Goal: Task Accomplishment & Management: Manage account settings

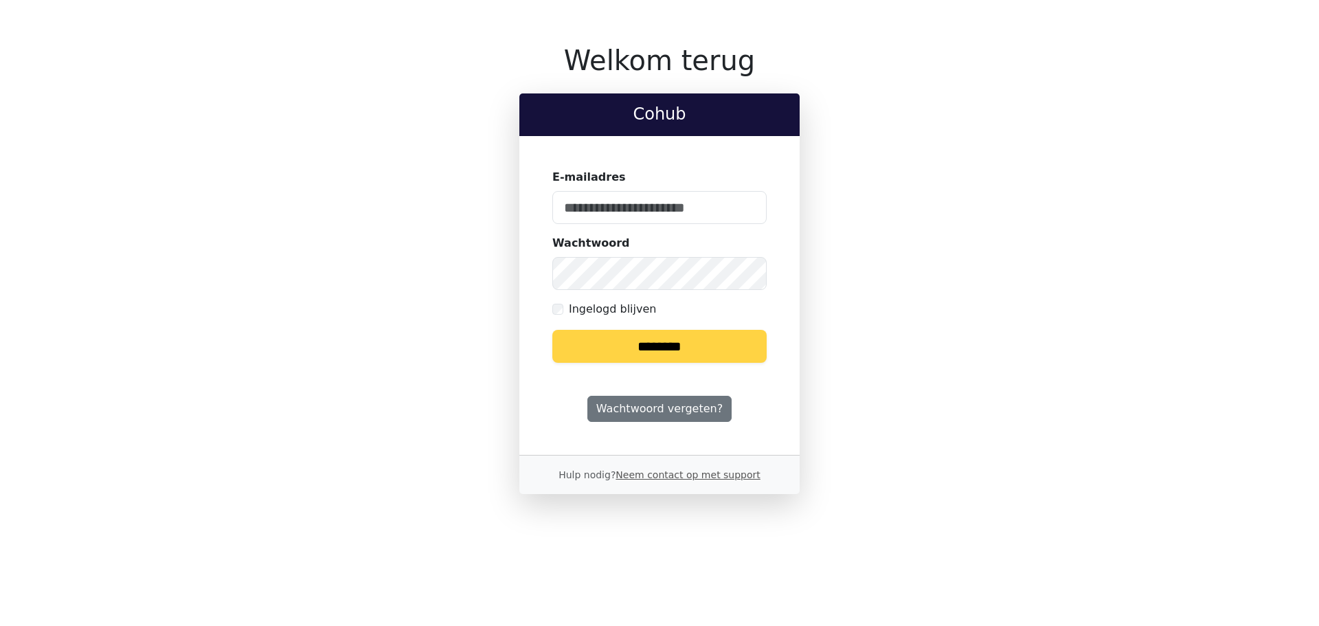
type input "**********"
click at [672, 346] on input "********" at bounding box center [659, 346] width 214 height 33
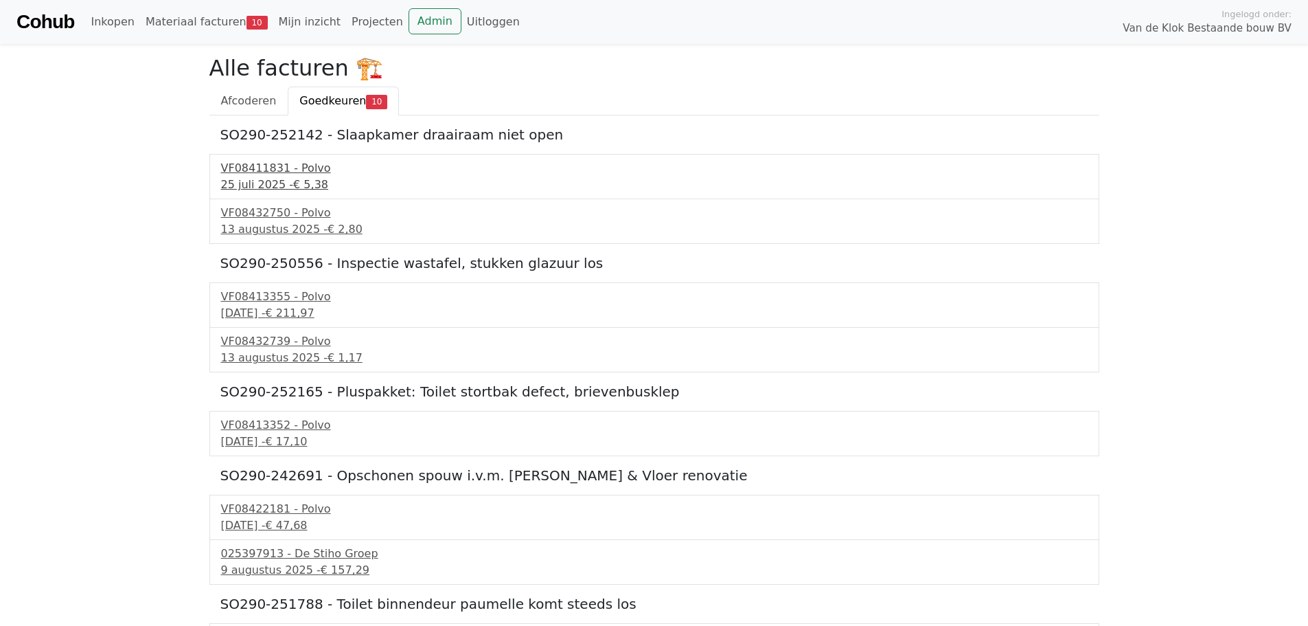
click at [277, 177] on div "25 juli 2025 - € 5,38" at bounding box center [654, 185] width 867 height 16
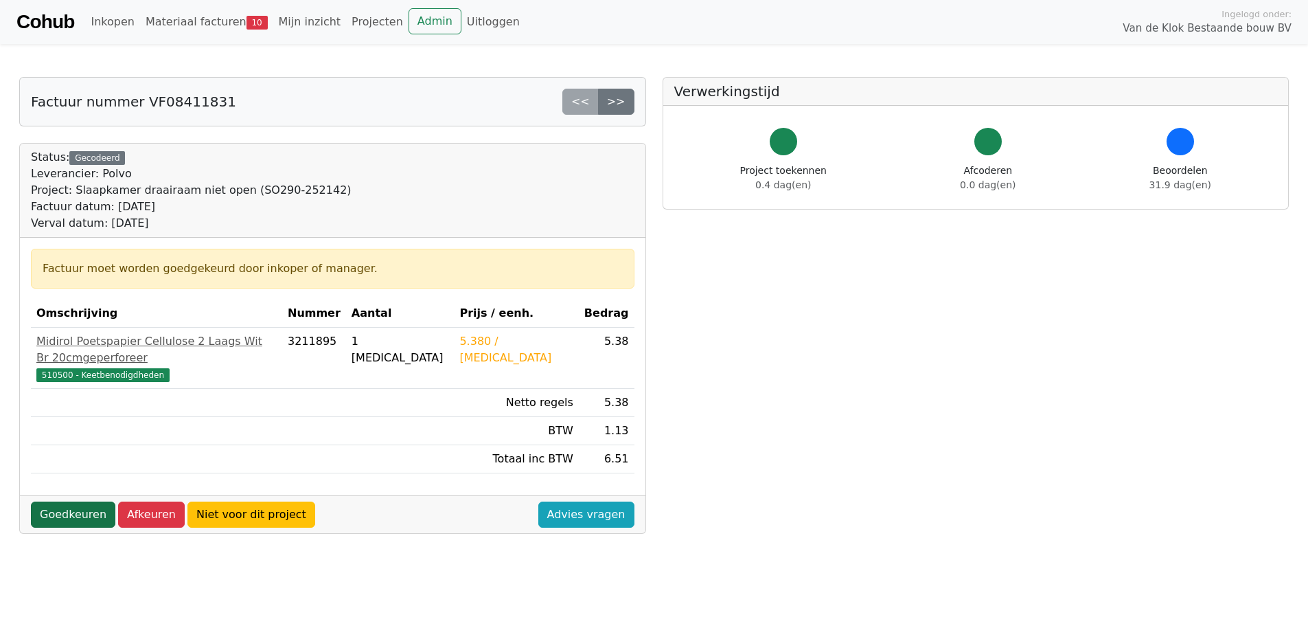
click at [76, 501] on link "Goedkeuren" at bounding box center [73, 514] width 84 height 26
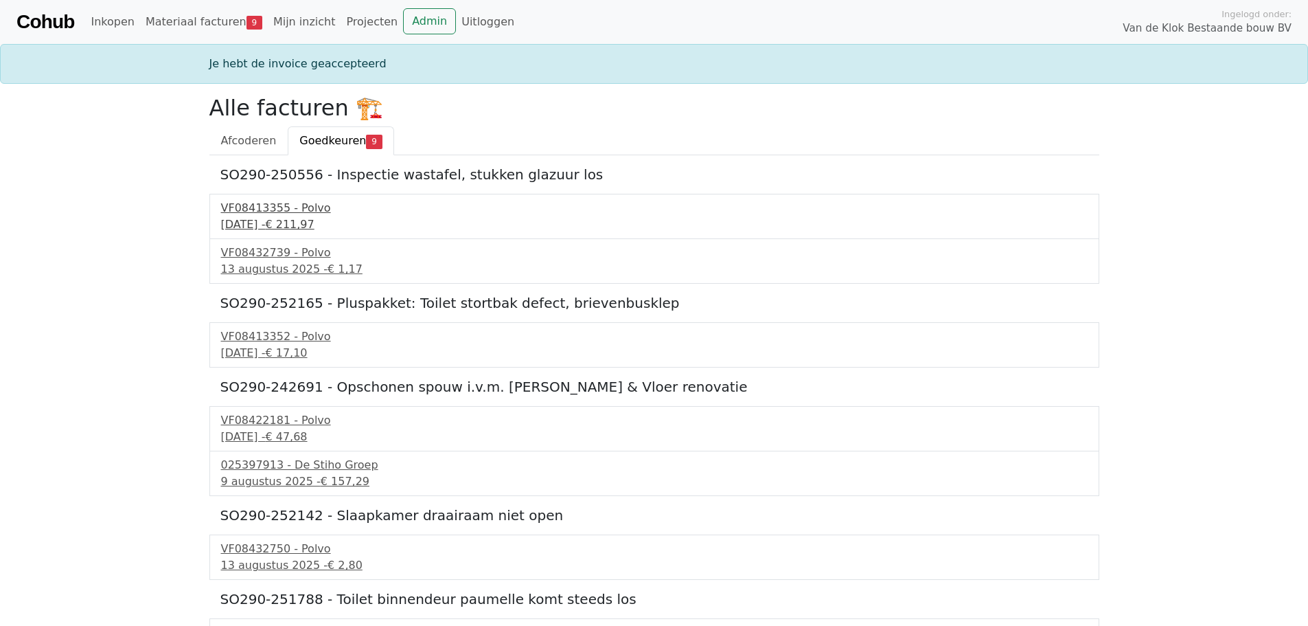
click at [267, 216] on div "VF08413355 - Polvo" at bounding box center [654, 208] width 867 height 16
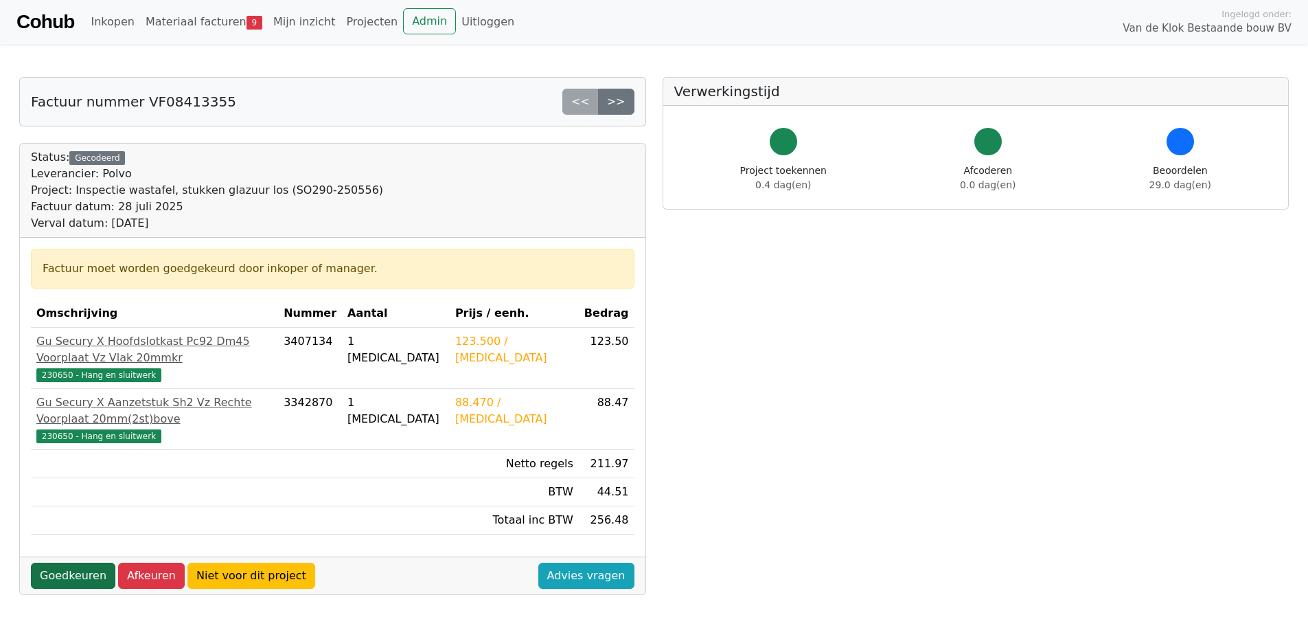
click at [78, 563] on link "Goedkeuren" at bounding box center [73, 576] width 84 height 26
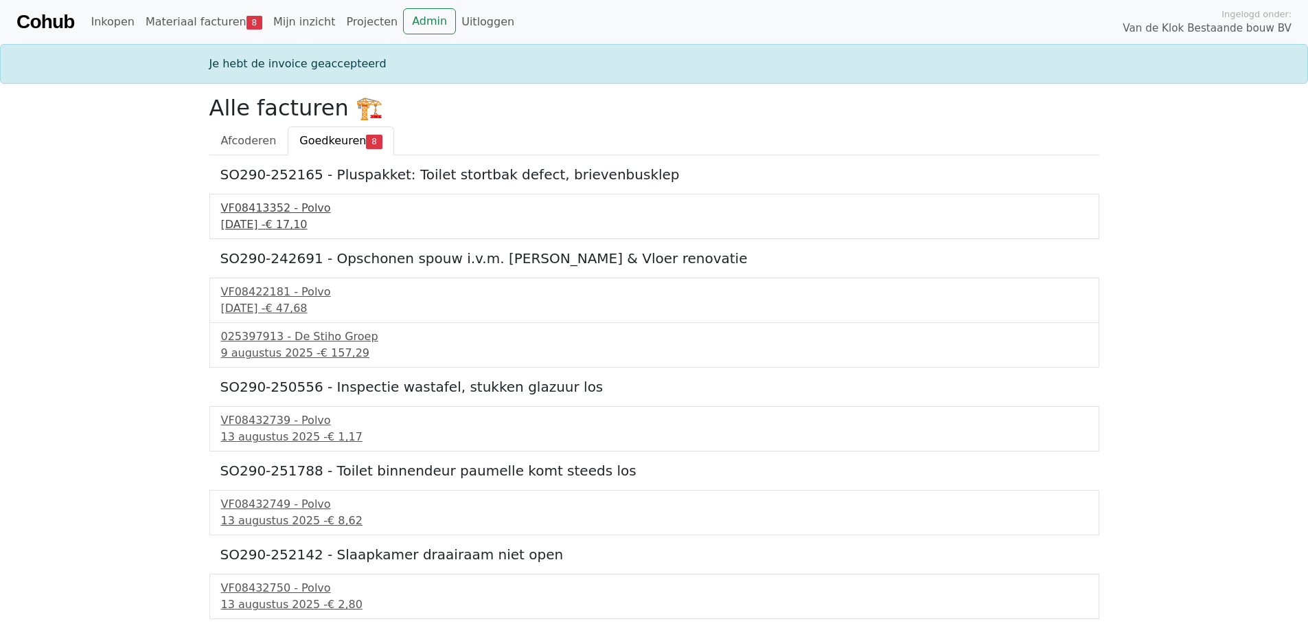
click at [262, 220] on div "28 juli 2025 - € 17,10" at bounding box center [654, 224] width 867 height 16
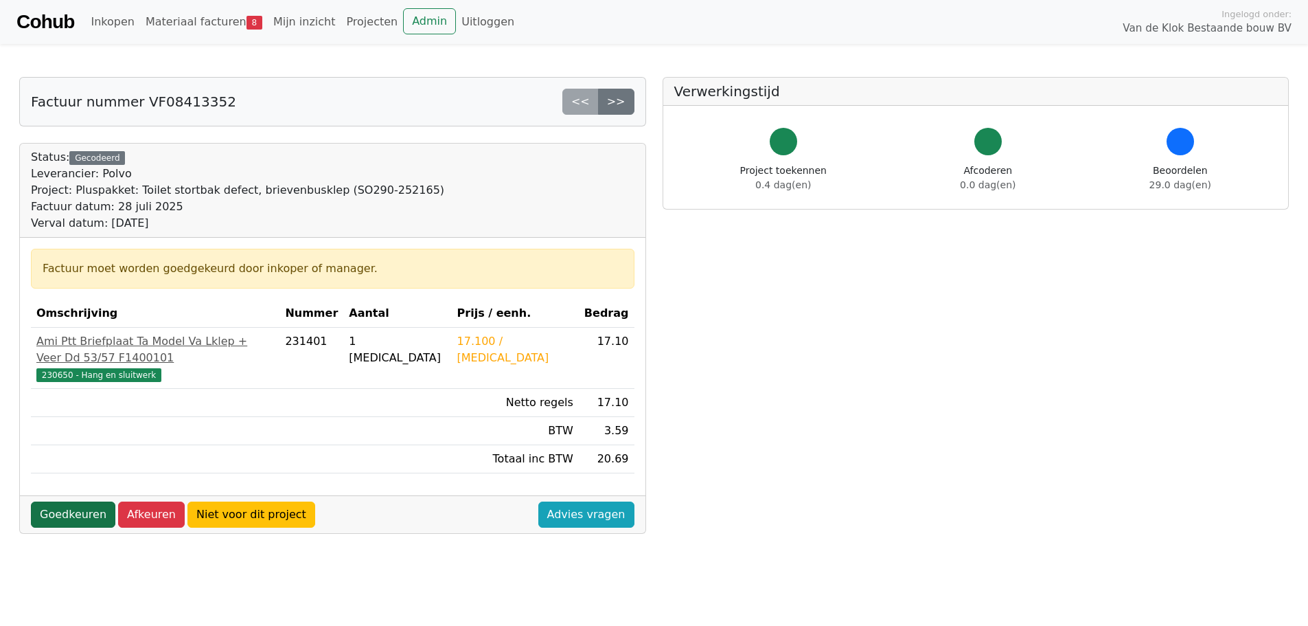
click at [65, 501] on link "Goedkeuren" at bounding box center [73, 514] width 84 height 26
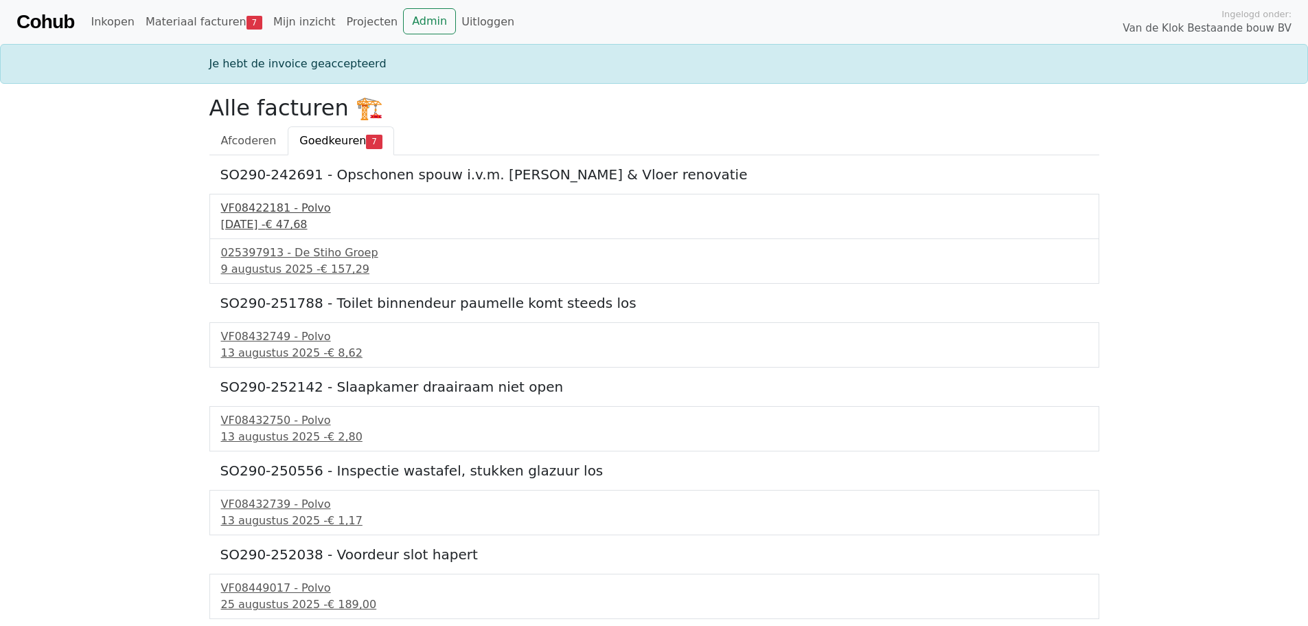
click at [261, 218] on div "1 augustus 2025 - € 47,68" at bounding box center [654, 224] width 867 height 16
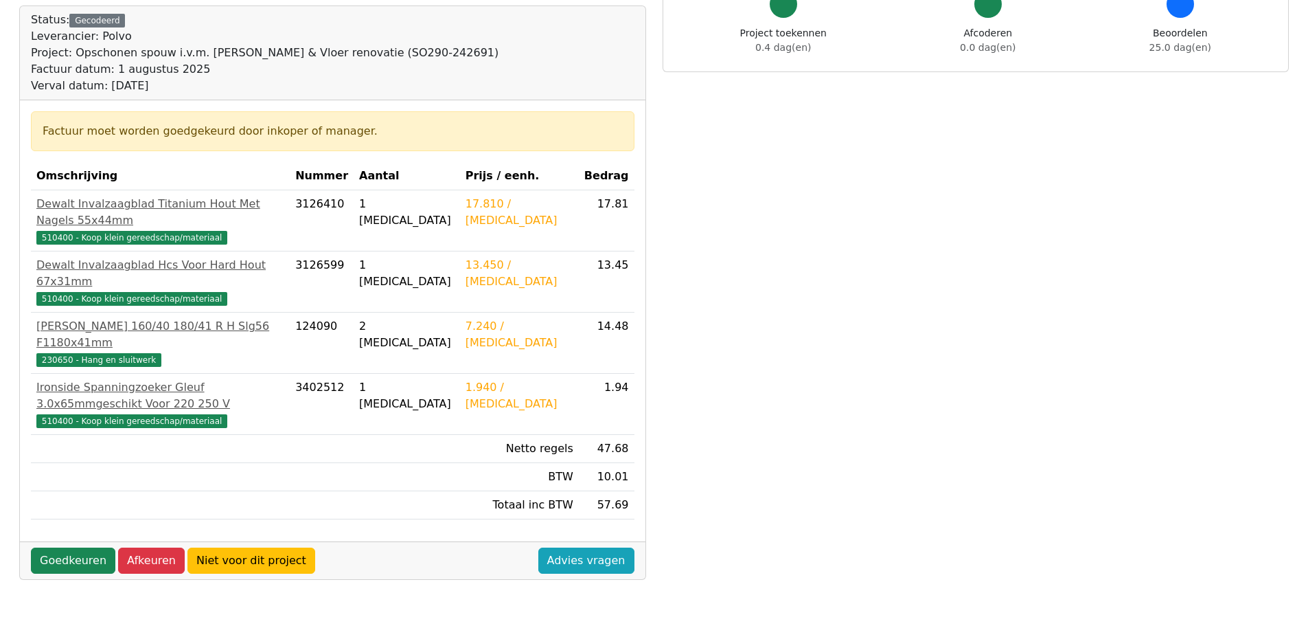
scroll to position [206, 0]
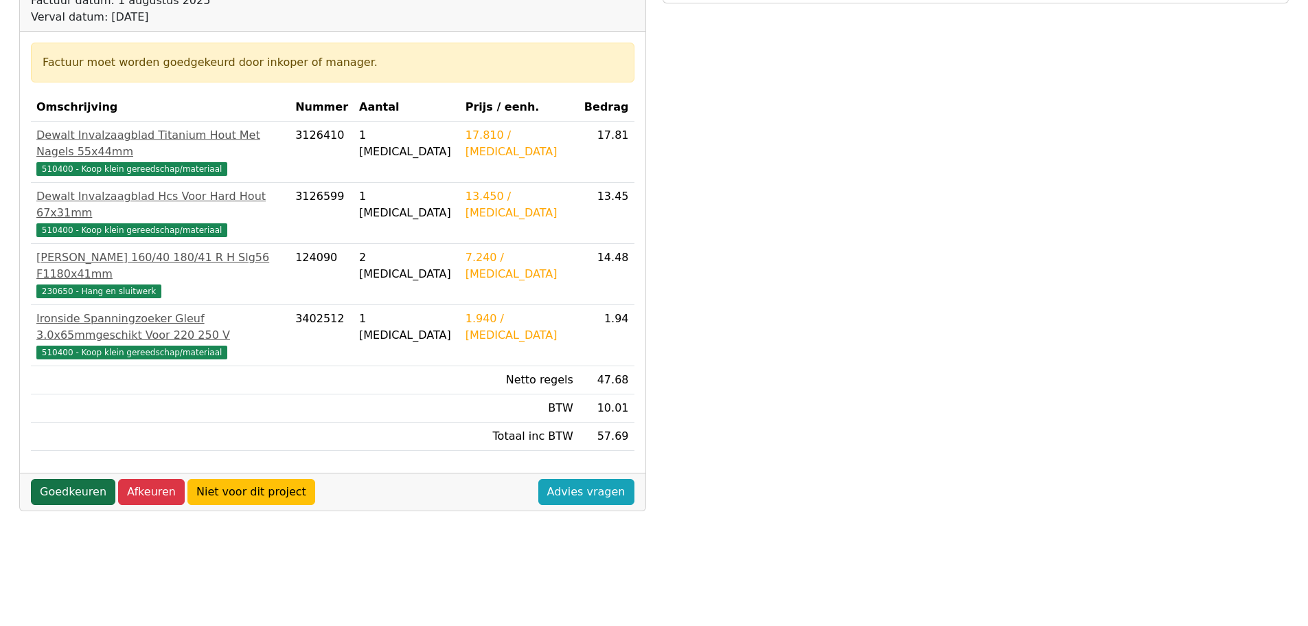
click at [71, 479] on link "Goedkeuren" at bounding box center [73, 492] width 84 height 26
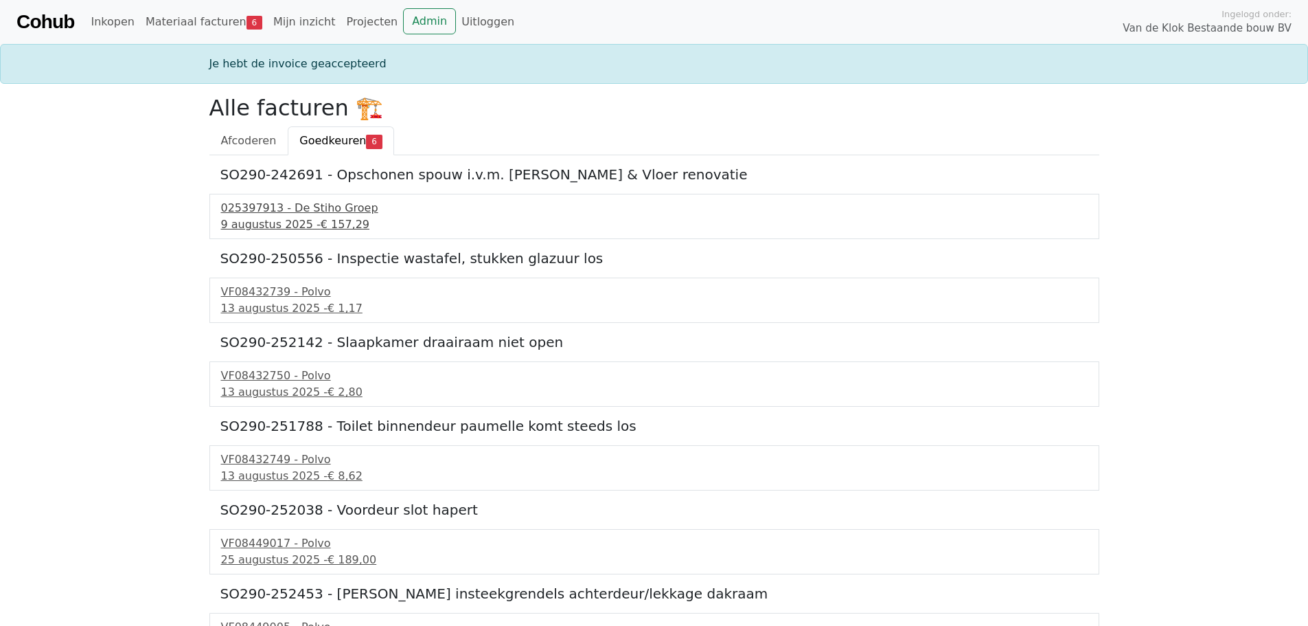
click at [273, 227] on div "[DATE] - € 157,29" at bounding box center [654, 224] width 867 height 16
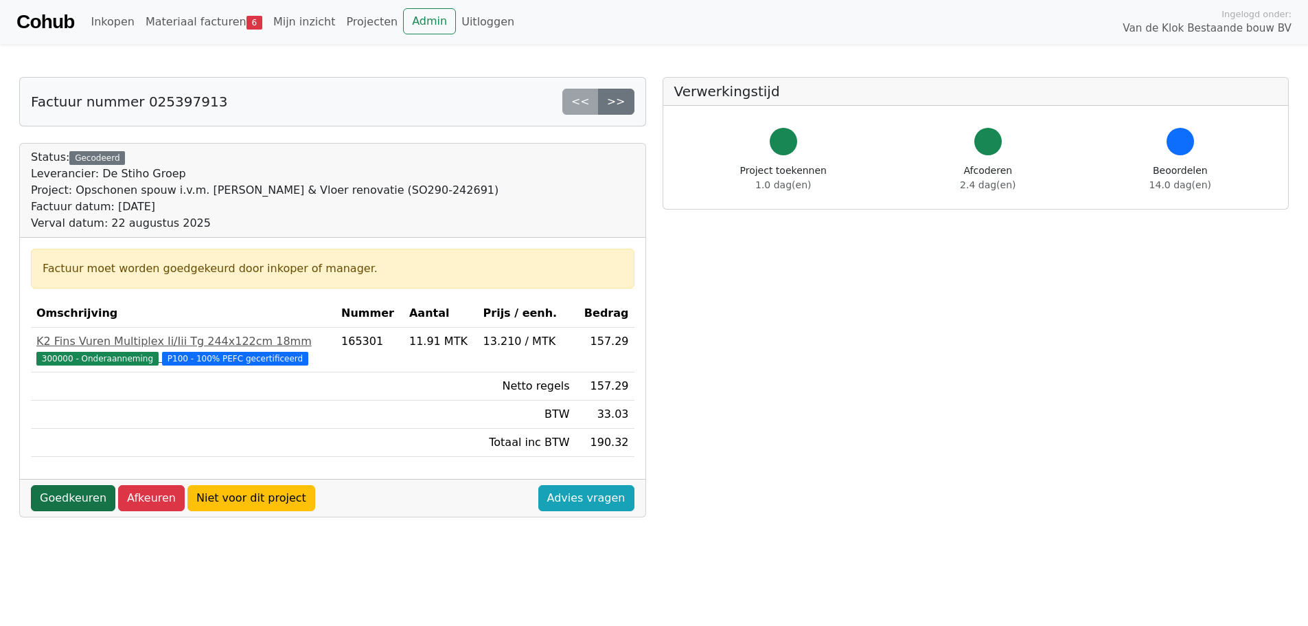
click at [72, 505] on link "Goedkeuren" at bounding box center [73, 498] width 84 height 26
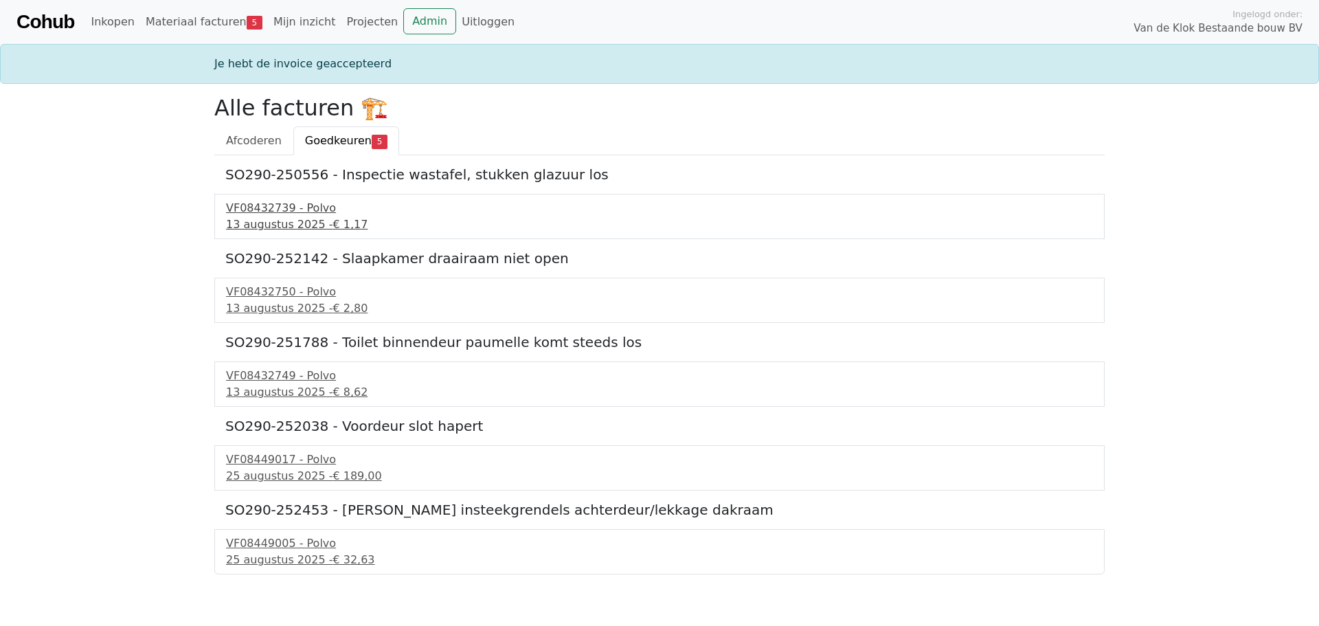
click at [255, 223] on div "13 augustus 2025 - € 1,17" at bounding box center [659, 224] width 867 height 16
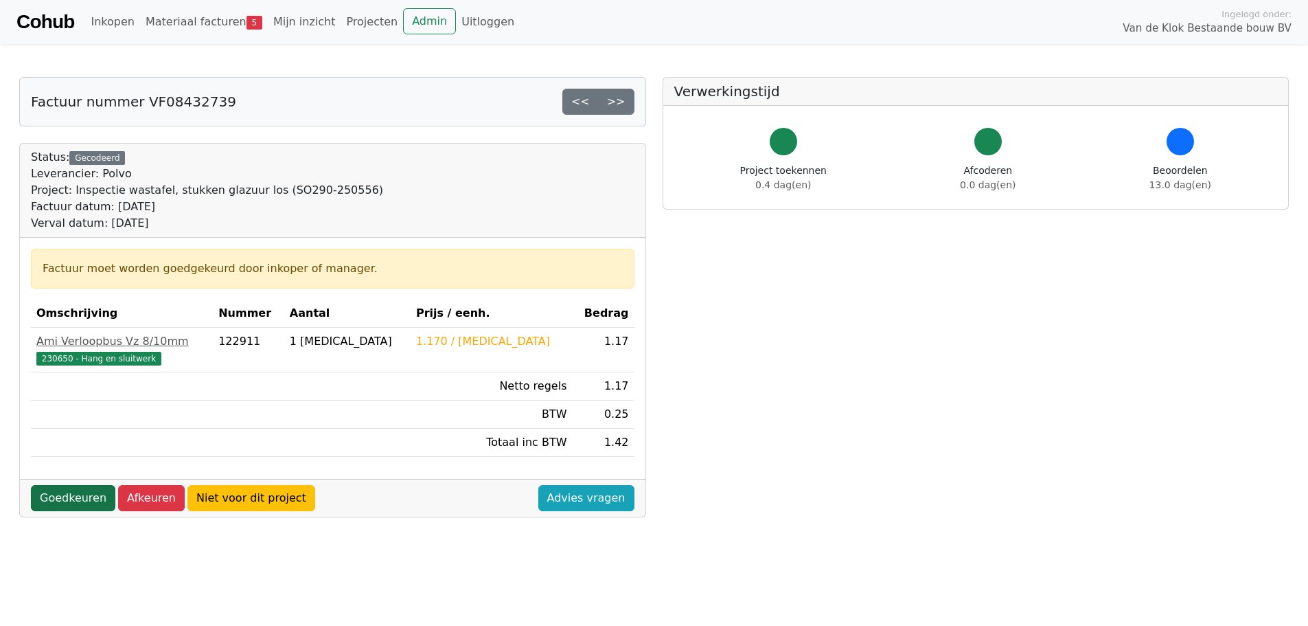
click at [67, 501] on link "Goedkeuren" at bounding box center [73, 498] width 84 height 26
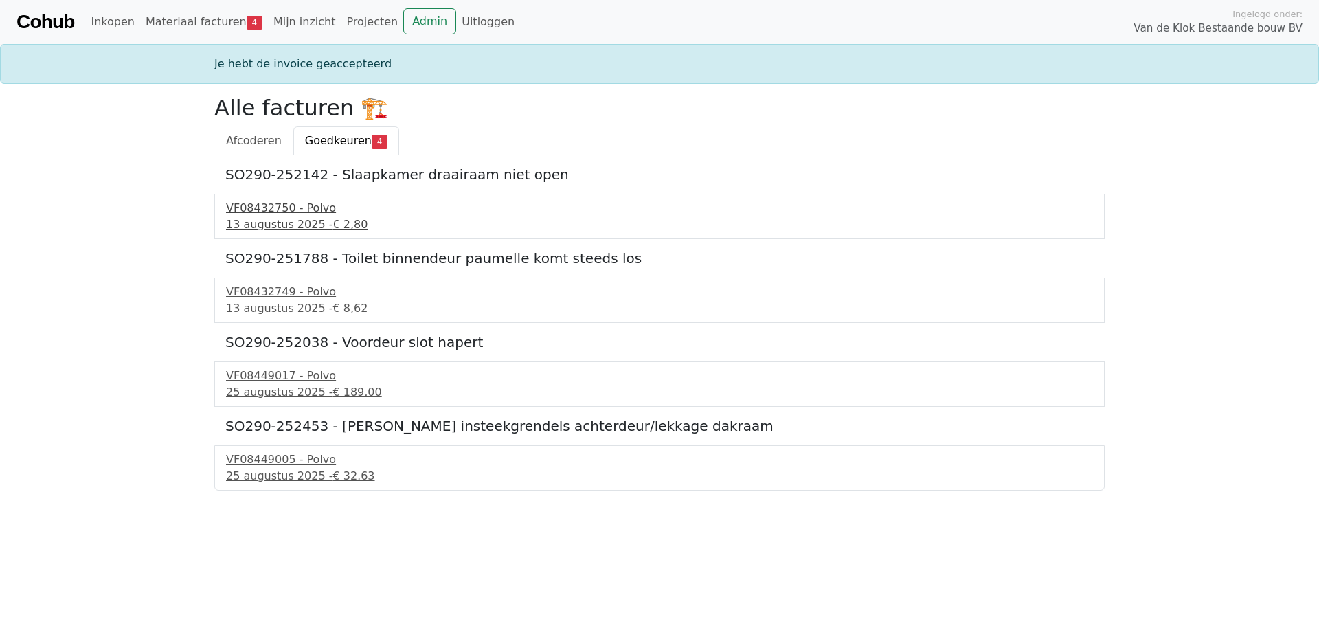
click at [283, 227] on div "13 augustus 2025 - € 2,80" at bounding box center [659, 224] width 867 height 16
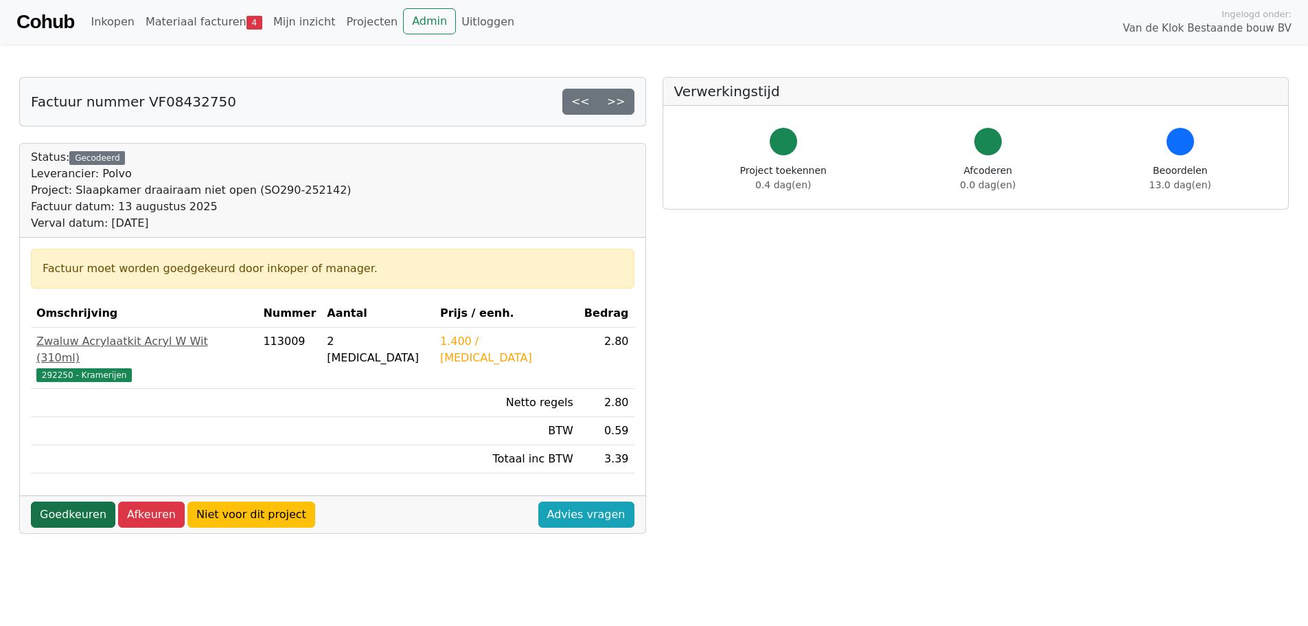
click at [78, 502] on link "Goedkeuren" at bounding box center [73, 514] width 84 height 26
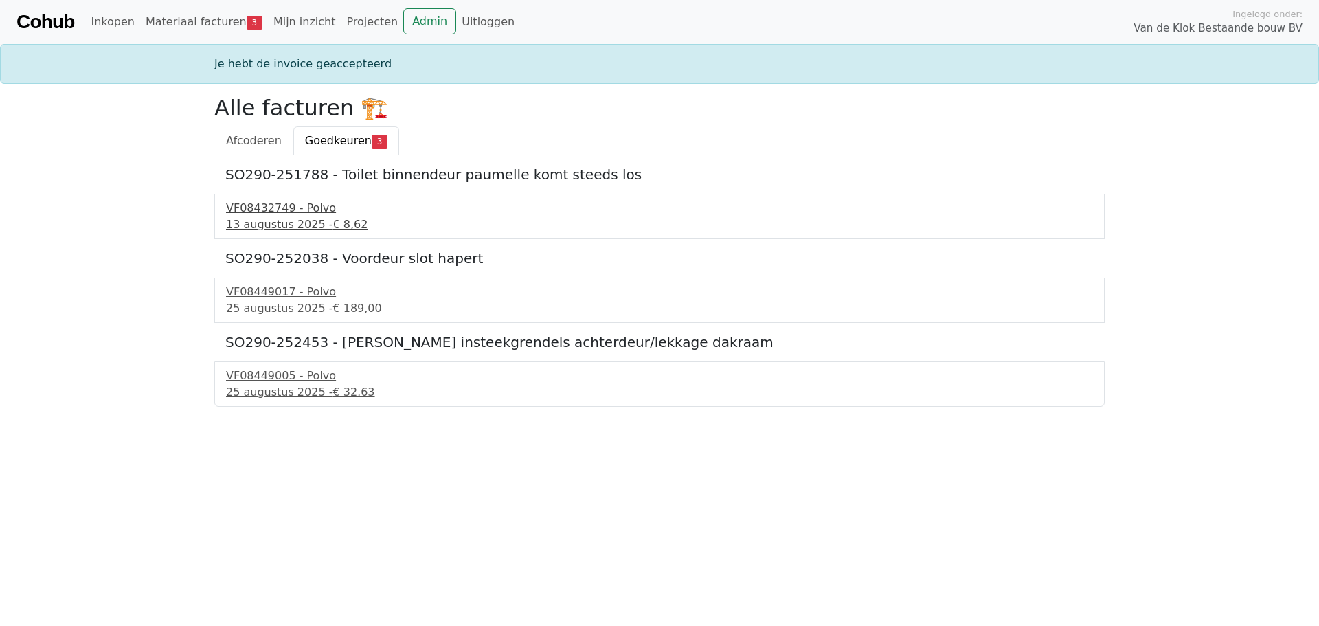
click at [265, 224] on div "[DATE] - € 8,62" at bounding box center [659, 224] width 867 height 16
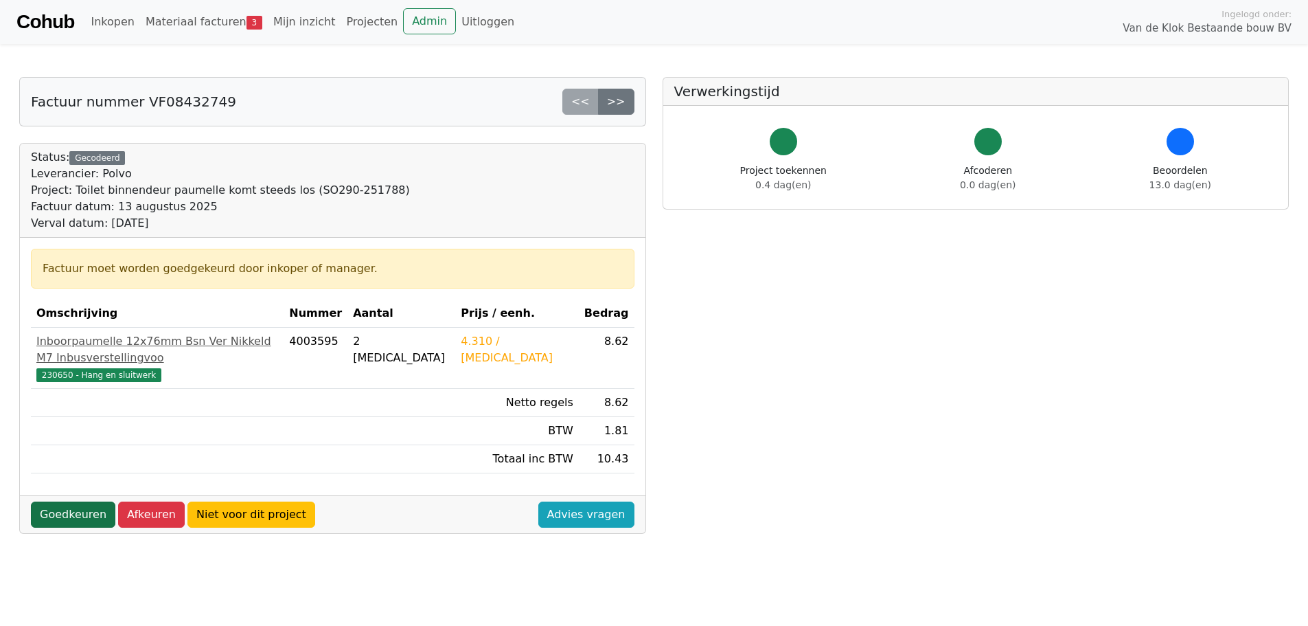
click at [91, 501] on link "Goedkeuren" at bounding box center [73, 514] width 84 height 26
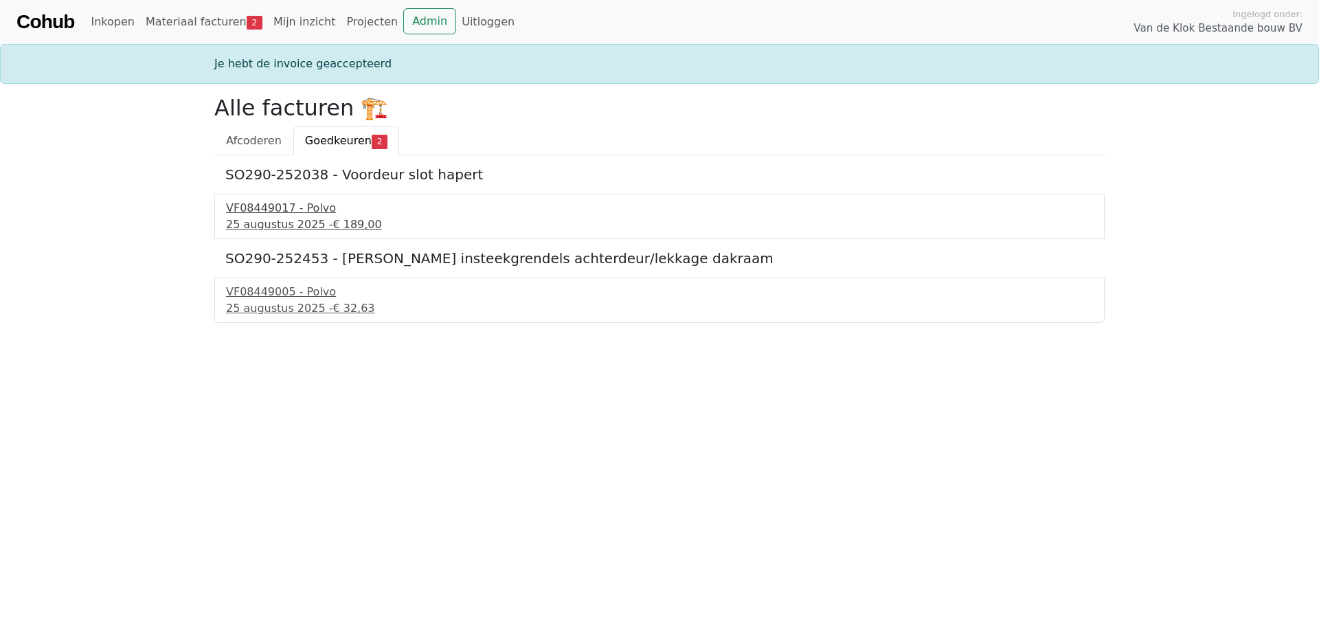
click at [260, 223] on div "[DATE] - € 189,00" at bounding box center [659, 224] width 867 height 16
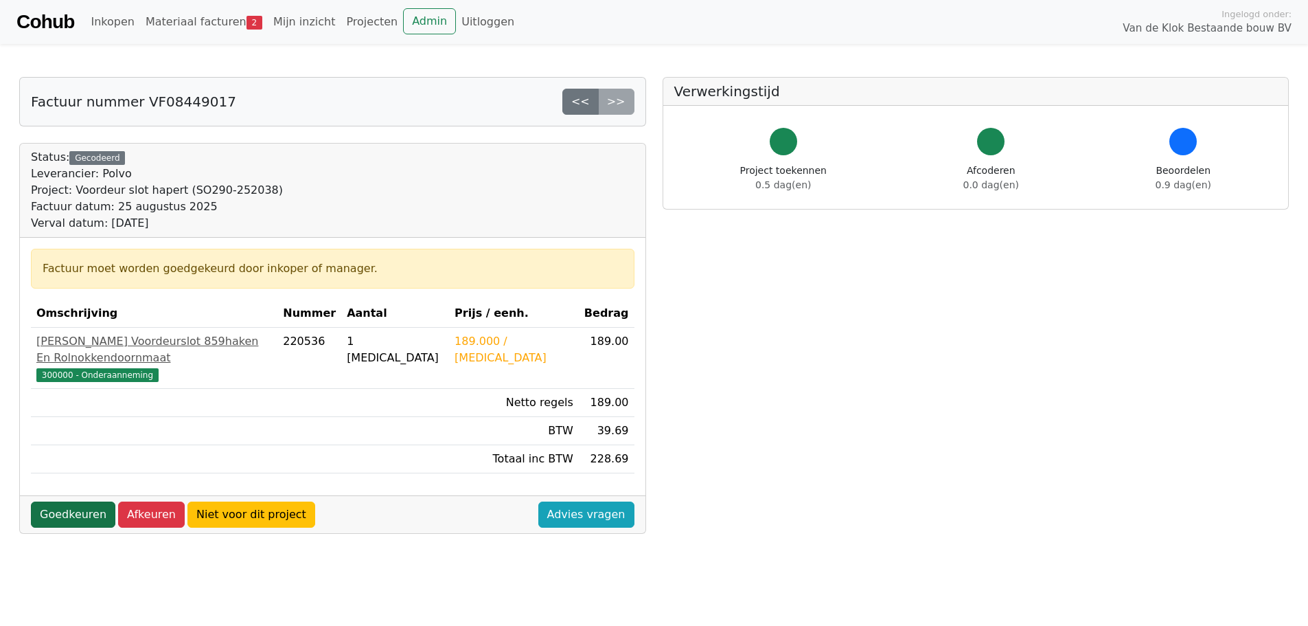
click at [80, 501] on link "Goedkeuren" at bounding box center [73, 514] width 84 height 26
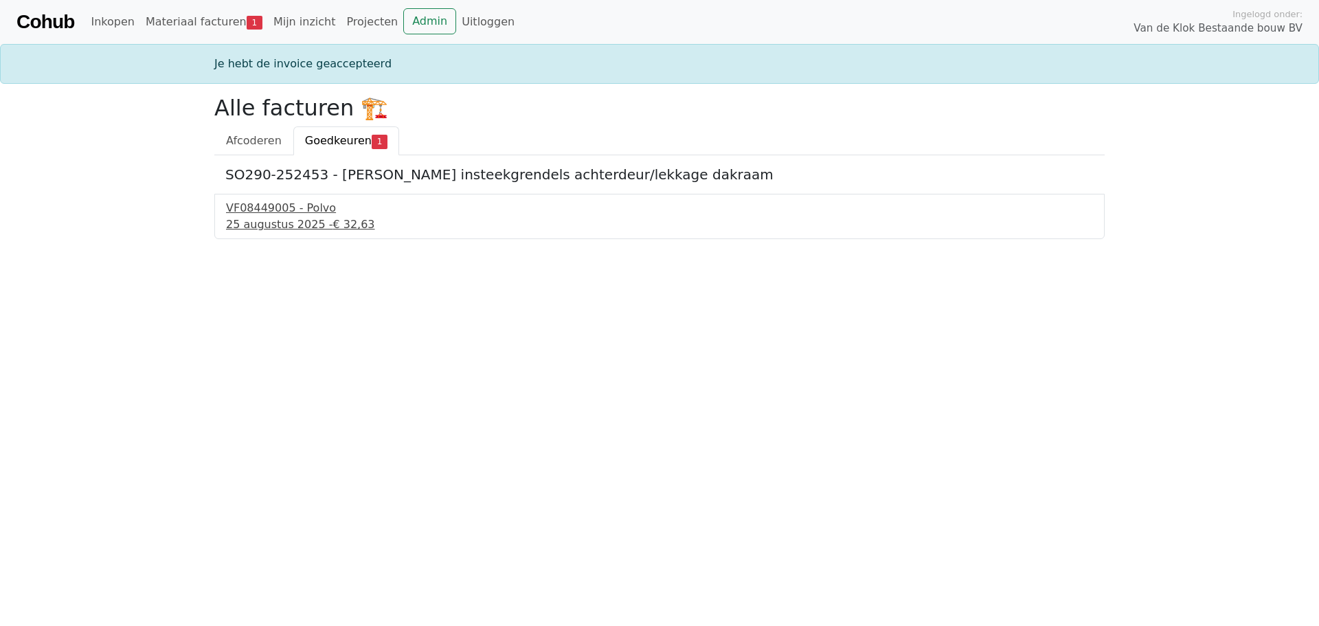
click at [277, 219] on div "[DATE] - € 32,63" at bounding box center [659, 224] width 867 height 16
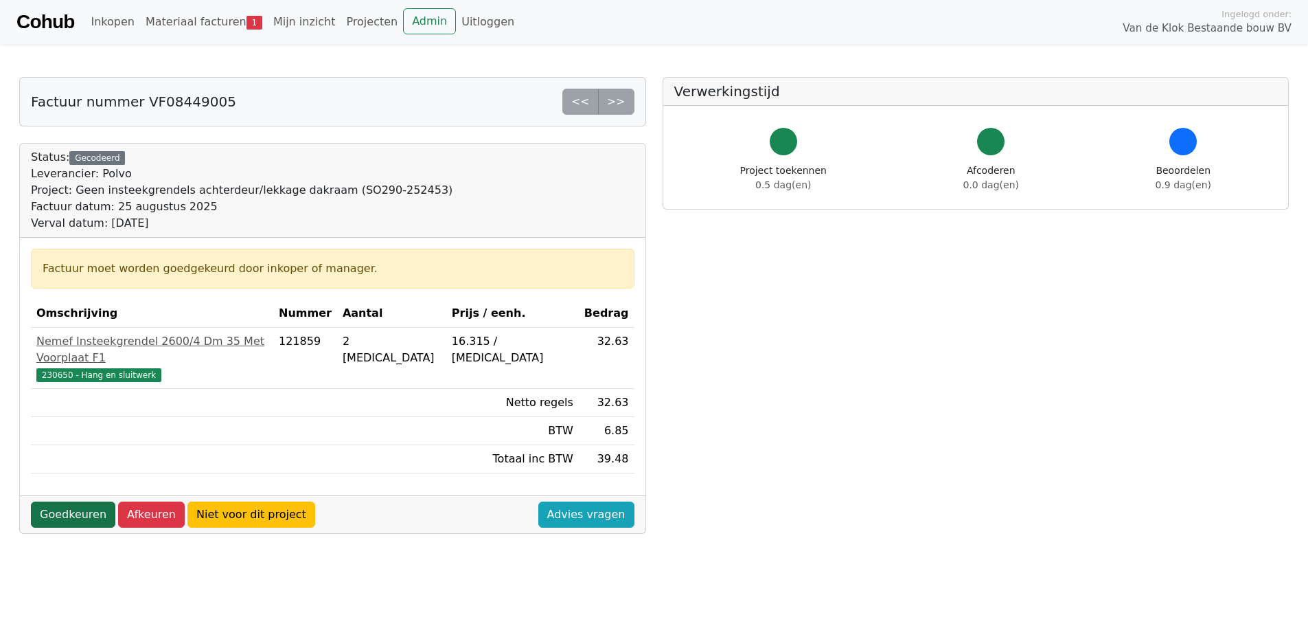
click at [87, 501] on link "Goedkeuren" at bounding box center [73, 514] width 84 height 26
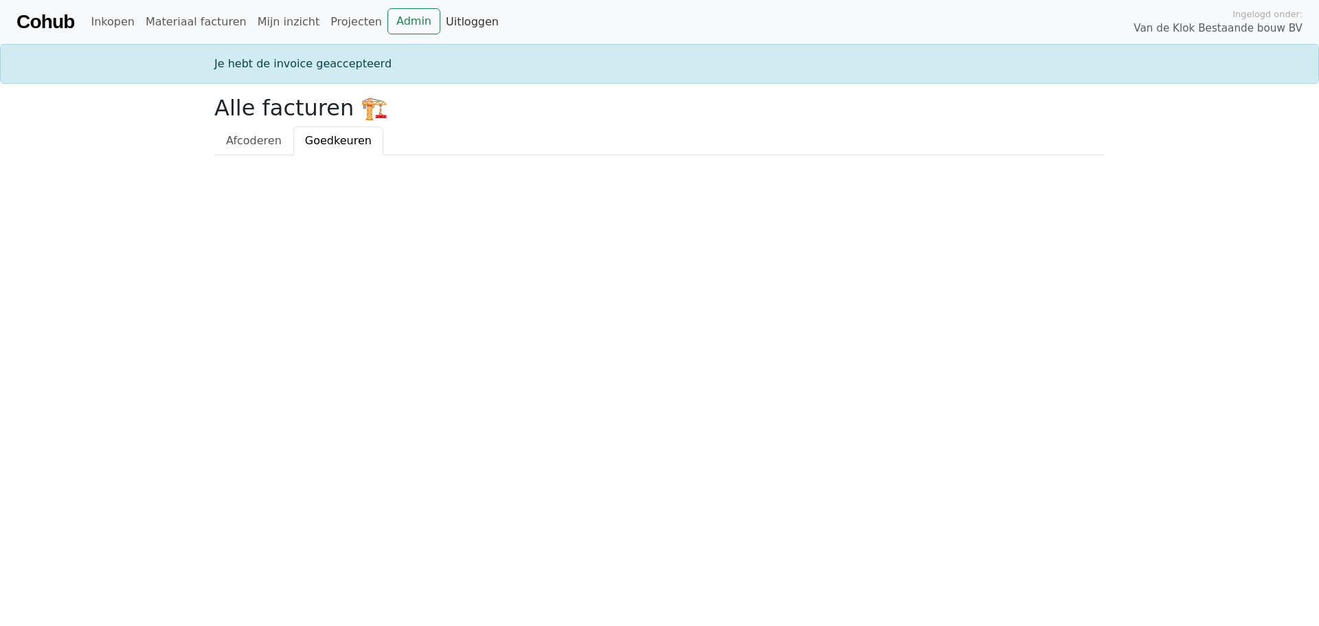
click at [440, 25] on link "Uitloggen" at bounding box center [472, 21] width 64 height 27
